Goal: Use online tool/utility: Use online tool/utility

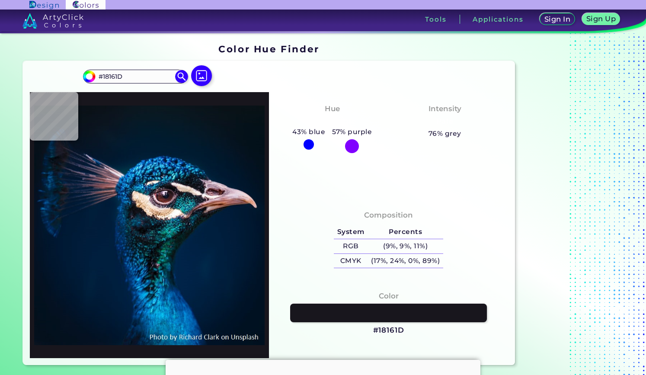
type input "#0f0a11"
type input "#0F0A11"
type input "#685d65"
type input "#685D65"
type input "#f9f4f4"
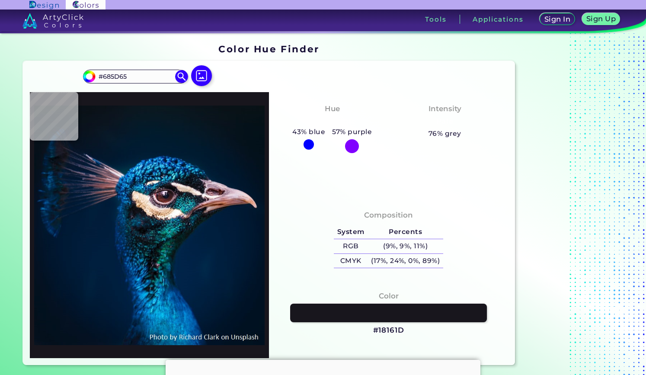
type input "#F9F4F4"
type input "#161f2b"
type input "#161F2B"
type input "#336269"
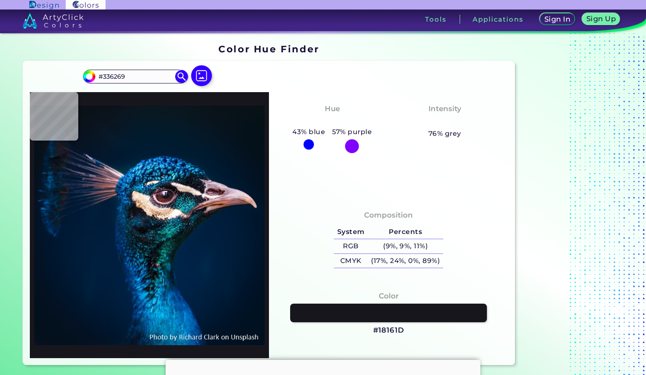
type input "#216275"
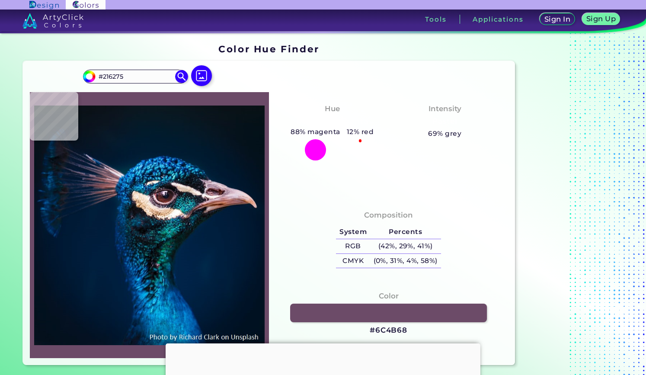
type input "#6c4b68"
type input "#6C4B68"
type input "#052232"
type input "#001f3e"
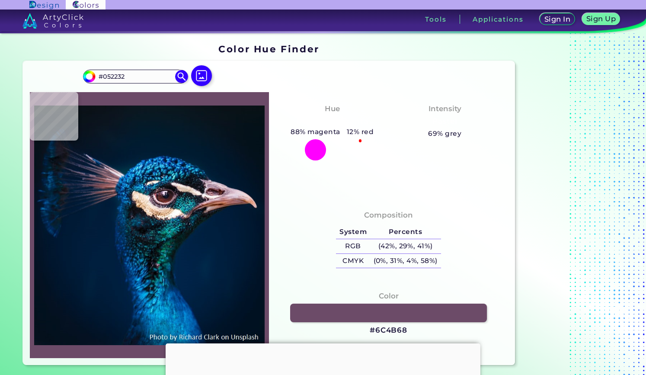
type input "#001F3E"
type input "#01203f"
type input "#01203F"
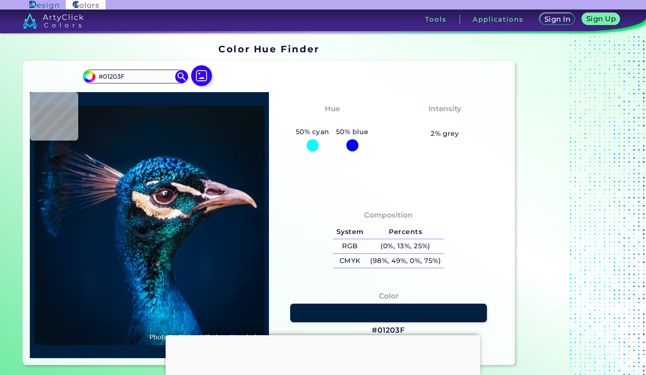
type input "#001f3e"
type input "#001F3E"
type input "#01203f"
type input "#01203F"
type input "#001e40"
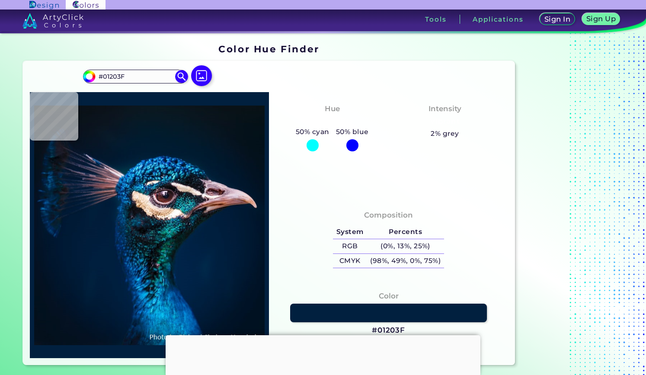
type input "#001E40"
type input "#002144"
type input "#01233f"
type input "#01233F"
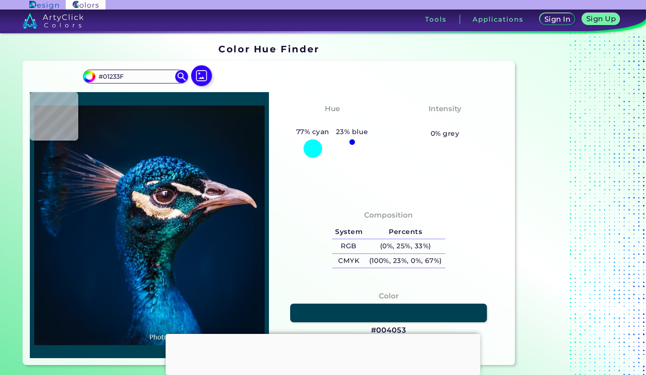
type input "#004053"
type input "#043b55"
type input "#043B55"
type input "#322b37"
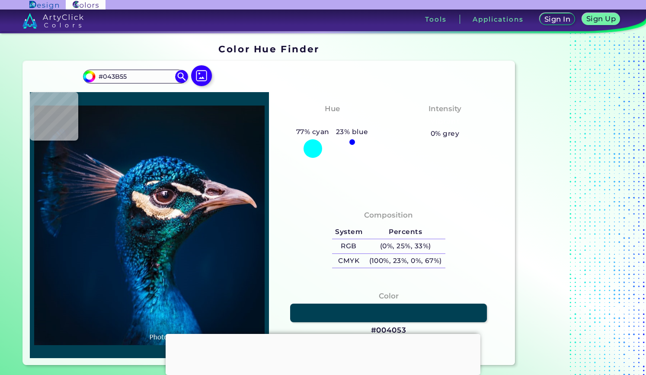
type input "#322B37"
type input "#585667"
type input "#037589"
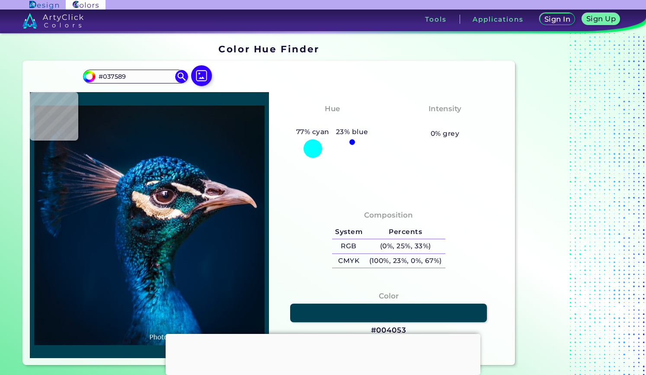
type input "#1994aa"
type input "#1994AA"
type input "#065d7e"
type input "#065D7E"
type input "#259b93"
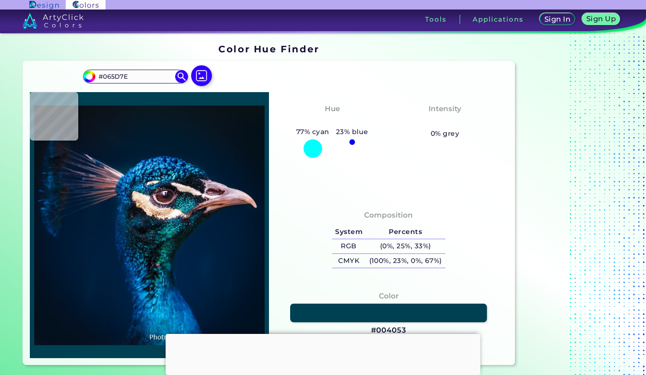
type input "#259B93"
type input "#2f727a"
type input "#2F727A"
type input "#081e29"
type input "#081E29"
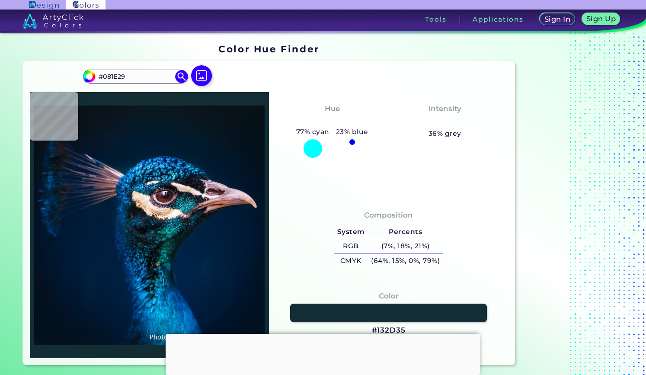
type input "#132d35"
type input "#132D35"
type input "#092b36"
type input "#092B36"
type input "#133f49"
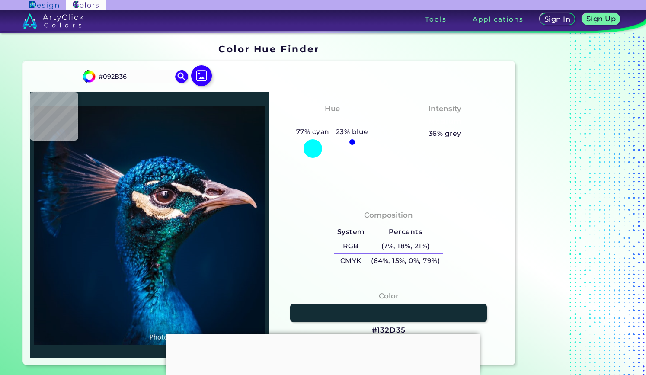
type input "#133F49"
type input "#071a27"
type input "#071A27"
type input "#131825"
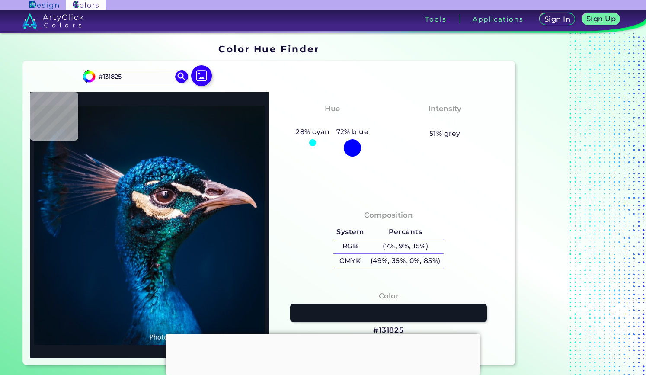
type input "#171620"
type input "#0f111b"
type input "#0F111B"
type input "#091519"
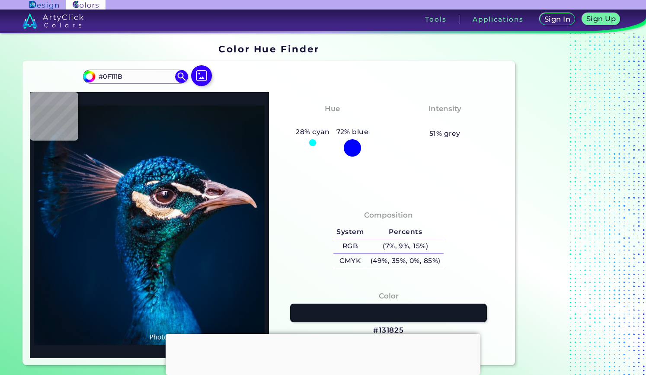
type input "#091519"
type input "#09171c"
type input "#09171C"
type input "#06161f"
type input "#06161F"
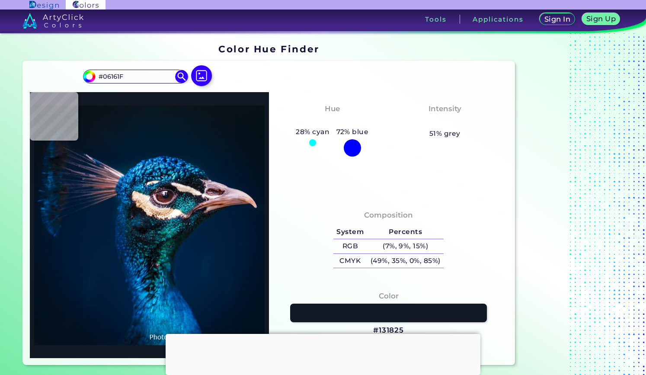
type input "#406a74"
type input "#406A74"
type input "#4f878f"
type input "#4F878F"
type input "#55a1a0"
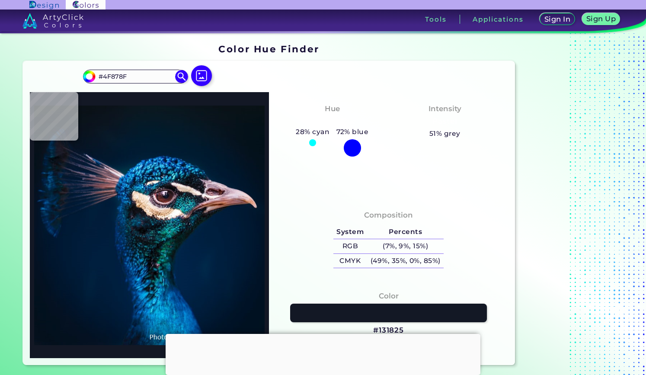
type input "#55A1A0"
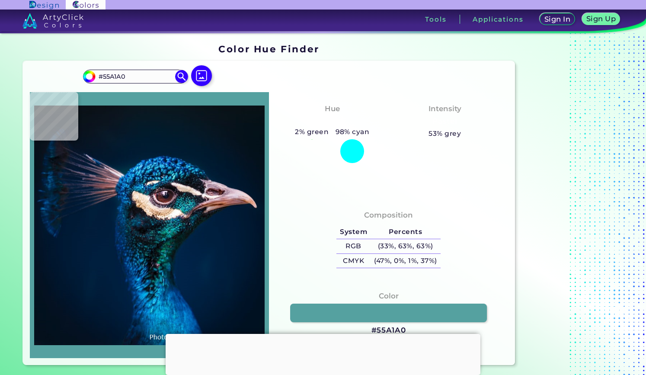
type input "#1c8c8c"
type input "#1C8C8C"
type input "#24a8aa"
type input "#24A8AA"
type input "#1b727e"
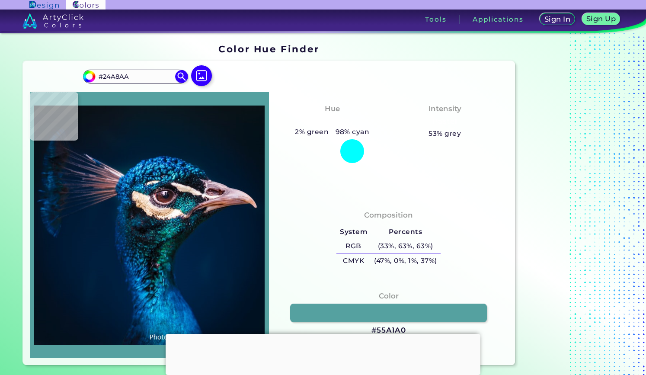
type input "#1B727E"
type input "#0f5965"
type input "#0F5965"
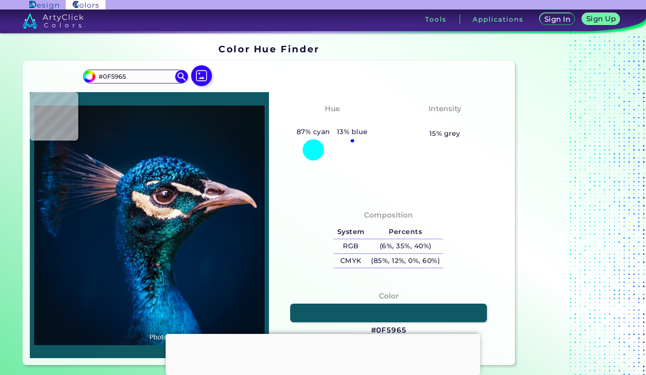
type input "#1b727e"
type input "#1B727E"
type input "#07727a"
type input "#07727A"
type input "#0e8188"
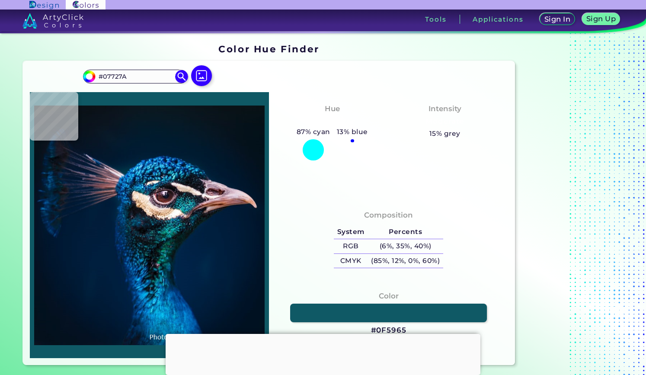
type input "#0E8188"
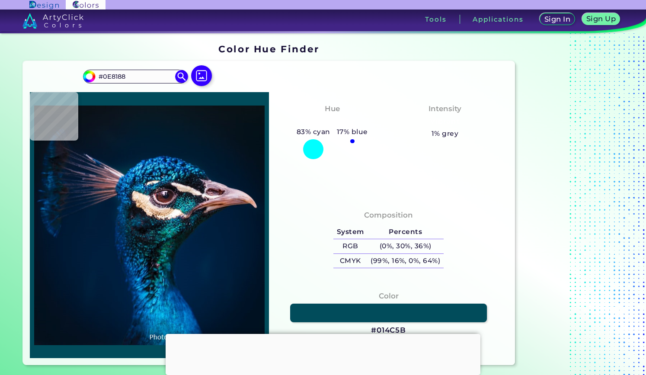
type input "#014c5b"
type input "#014C5B"
type input "#014854"
type input "#004047"
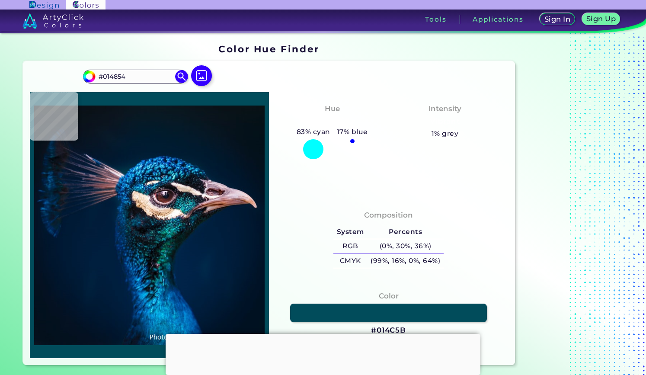
type input "#004047"
type input "#033e43"
type input "#033E43"
type input "#07313a"
type input "#07313A"
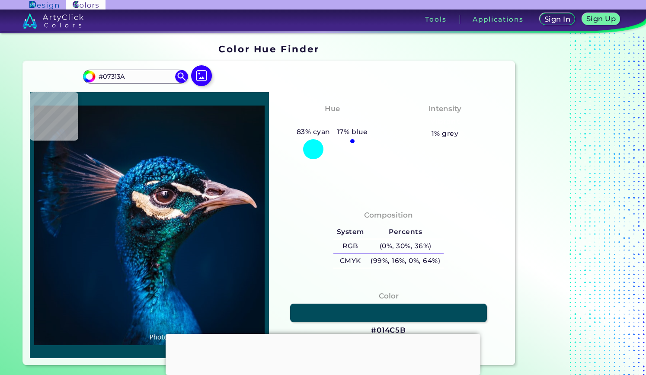
type input "#131e28"
type input "#131E28"
type input "#0a171f"
type input "#0A171F"
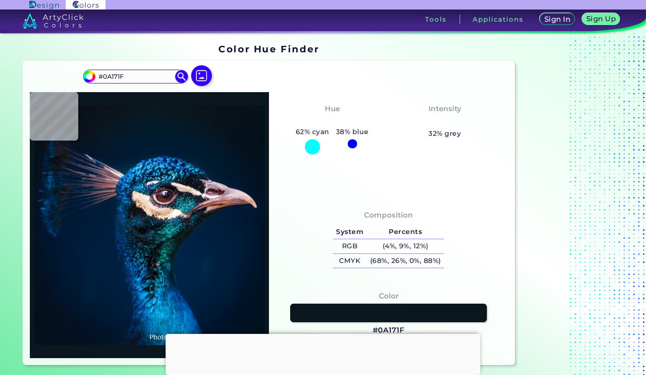
type input "#14222b"
type input "#14222B"
type input "#0f111b"
type input "#0F111B"
type input "#090d11"
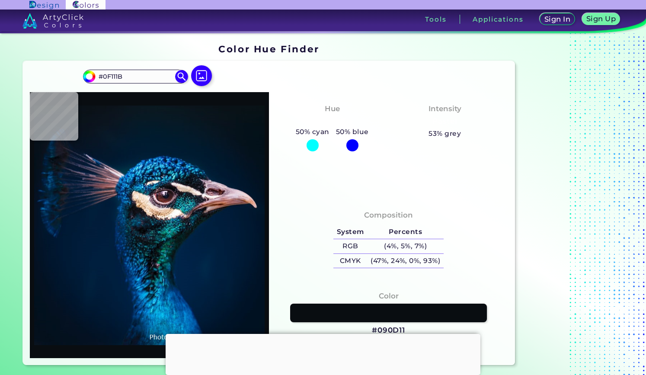
type input "#090D11"
type input "#0a1115"
type input "#0A1115"
type input "#0f131a"
type input "#0F131A"
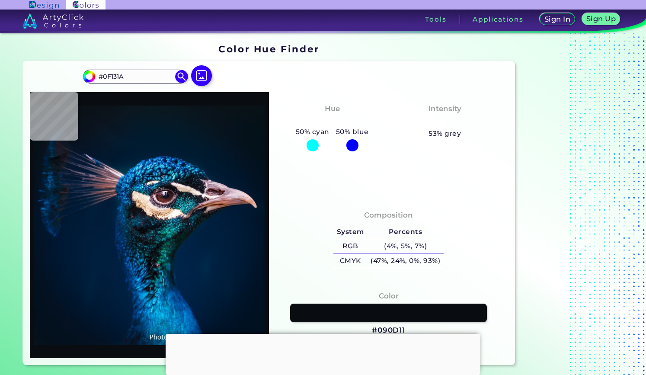
type input "#100e19"
type input "#100E19"
type input "#191520"
type input "#221d27"
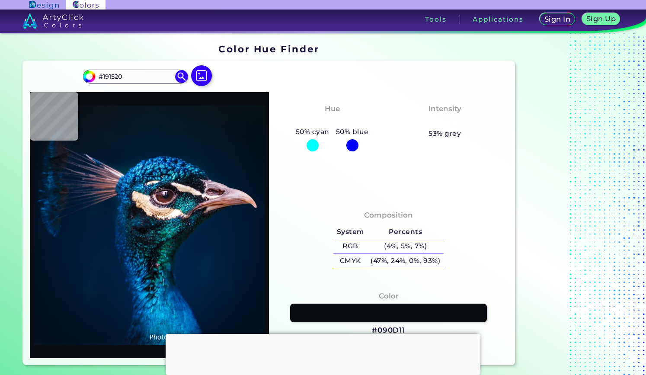
type input "#221D27"
type input "#5f4a46"
type input "#5F4A46"
type input "#796259"
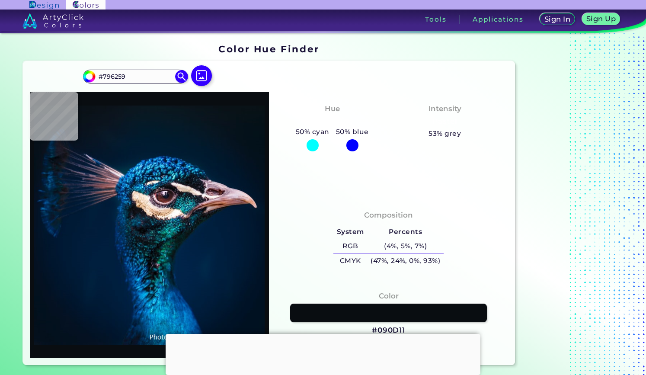
type input "#c5aea0"
type input "#C5AEA0"
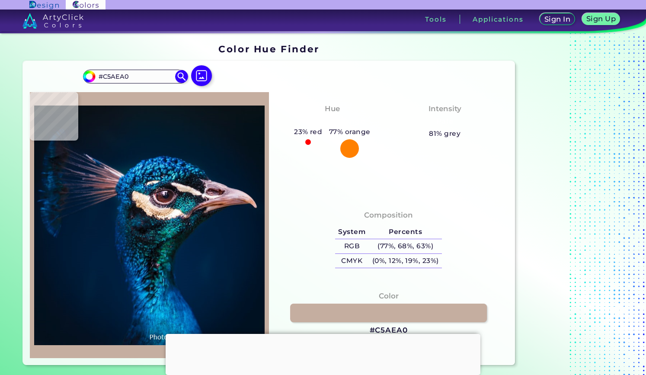
type input "#e2cab8"
type input "#E2CAB8"
type input "#dec3b2"
type input "#DEC3B2"
type input "#dabfae"
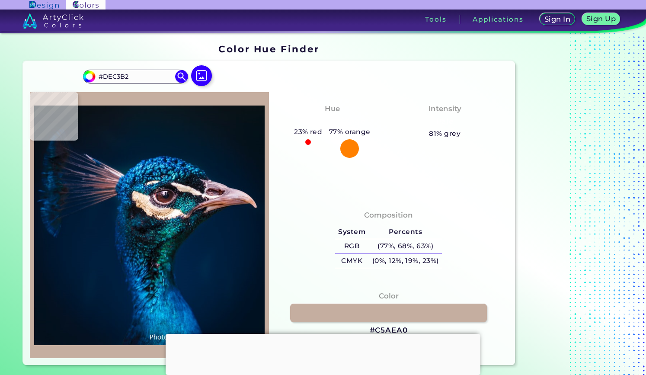
type input "#DABFAE"
type input "#dcc3b2"
type input "#DCC3B2"
type input "#d4beac"
type input "#D4BEAC"
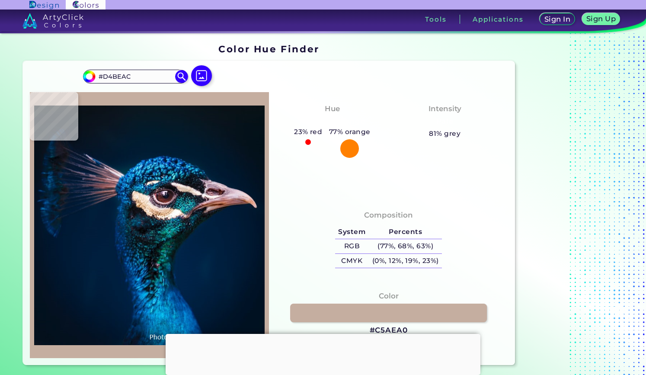
type input "#e6d4c6"
type input "#E6D4C6"
type input "#efded7"
type input "#EFDED7"
type input "#f5e7e5"
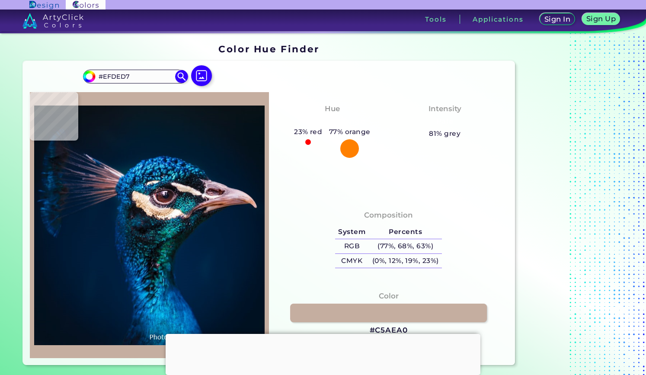
type input "#F5E7E5"
type input "#f6f0ed"
type input "#F6F0ED"
type input "#827a82"
type input "#827A82"
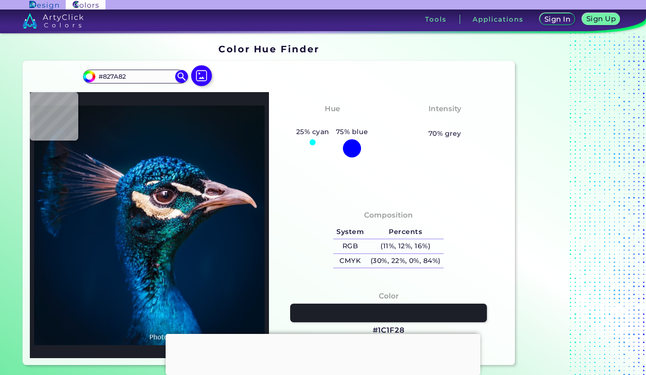
type input "#1c1f28"
type input "#1C1F28"
type input "#0c1c24"
type input "#0C1C24"
type input "#081d2a"
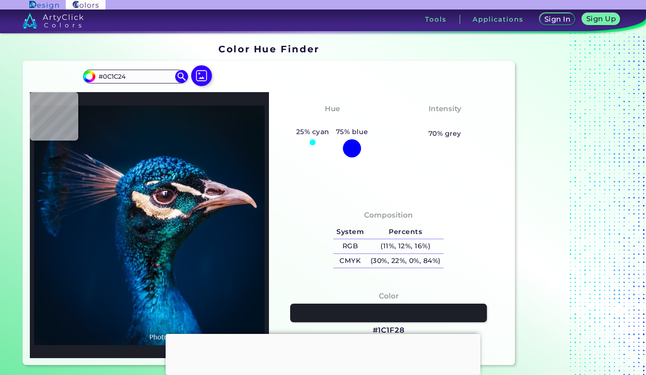
type input "#081D2A"
type input "#123e48"
type input "#123E48"
type input "#0c383d"
type input "#0C383D"
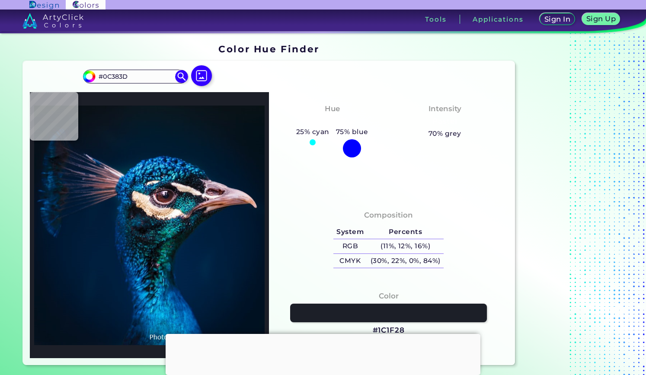
type input "#072133"
type input "#023f4c"
type input "#023F4C"
type input "#1d6c78"
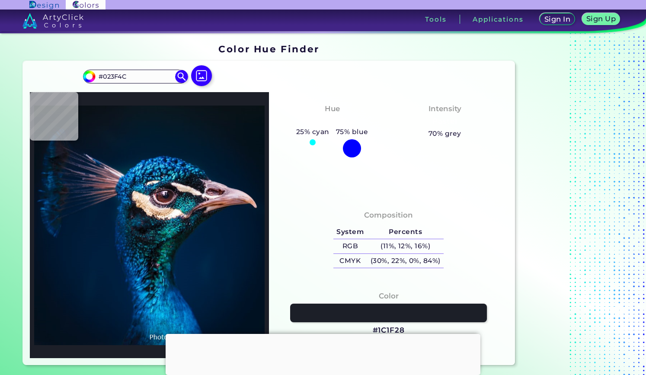
type input "#1D6C78"
type input "#307a8e"
type input "#307A8E"
type input "#024e68"
type input "#024E68"
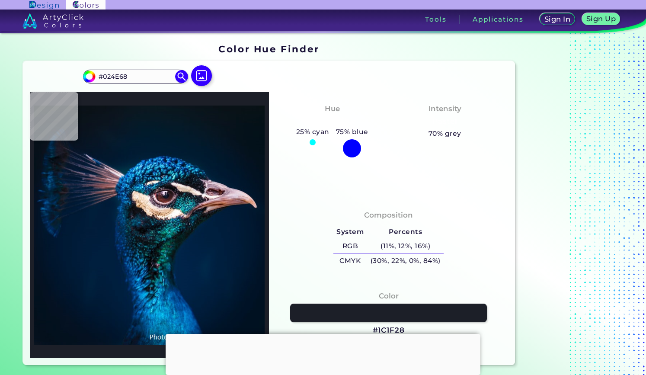
type input "#137795"
type input "#23b1cb"
type input "#23B1CB"
type input "#35bddf"
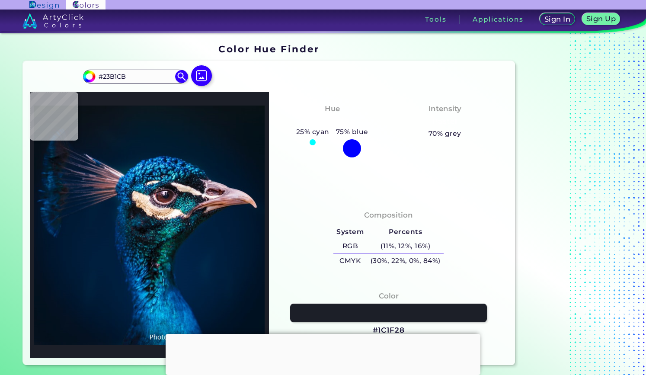
type input "#35BDDF"
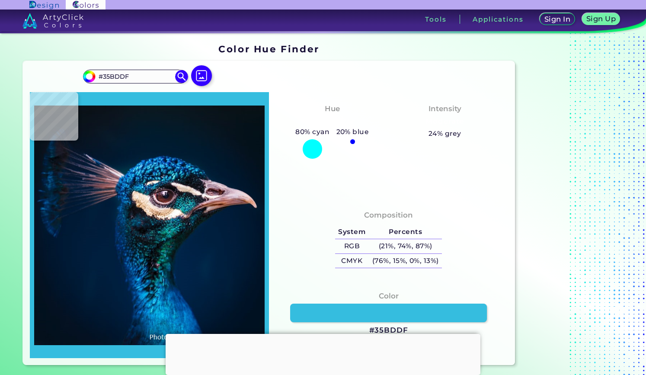
type input "#3bb4dc"
type input "#3BB4DC"
type input "#006092"
type input "#53d4ef"
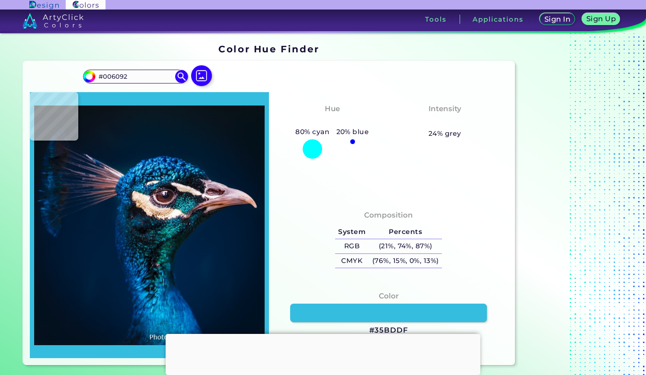
type input "#53D4EF"
type input "#48e6f8"
type input "#48E6F8"
type input "#20a9cc"
type input "#20A9CC"
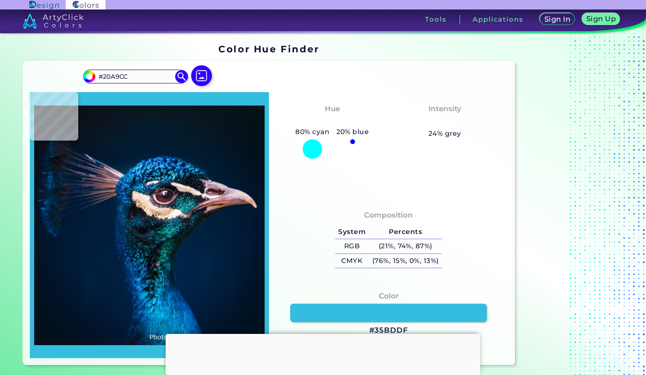
type input "#2eb1e1"
type input "#2EB1E1"
type input "#0f7fbd"
type input "#0F7FBD"
type input "#003b6f"
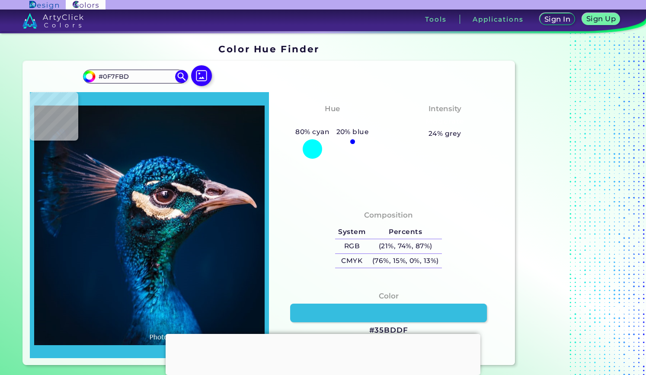
type input "#003B6F"
type input "#013a73"
type input "#013A73"
type input "#014089"
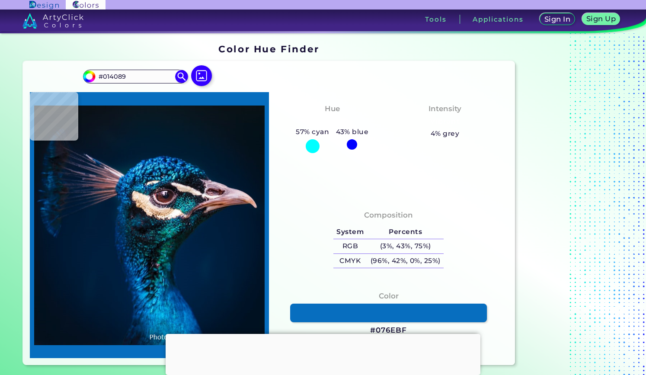
type input "#076ebf"
type input "#076EBF"
type input "#36aef5"
type input "#36AEF5"
type input "#2ea7eb"
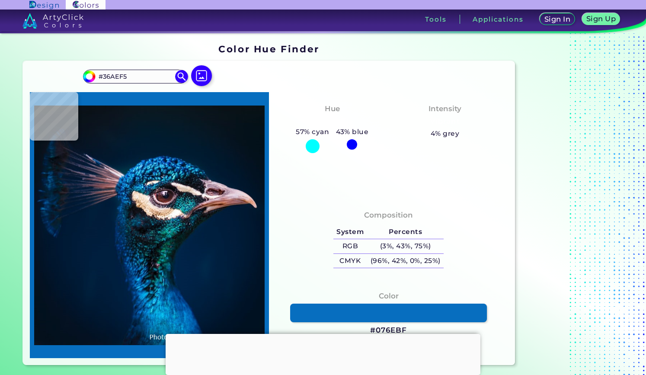
type input "#2EA7EB"
type input "#066bb3"
type input "#066BB3"
